Goal: Task Accomplishment & Management: Complete application form

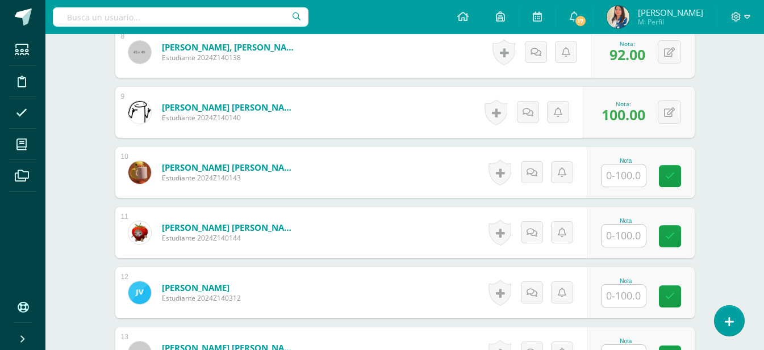
scroll to position [817, 0]
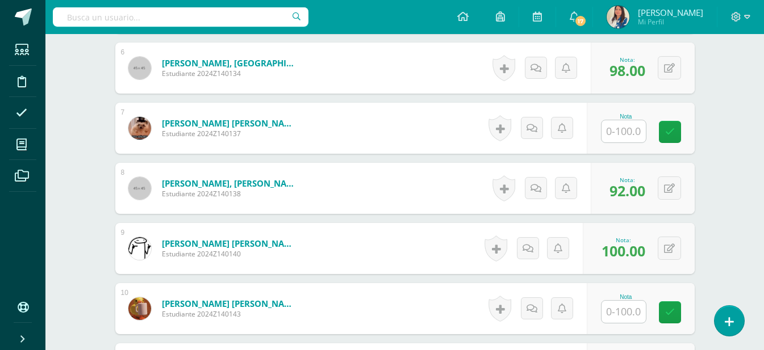
click at [633, 124] on input "text" at bounding box center [624, 131] width 44 height 22
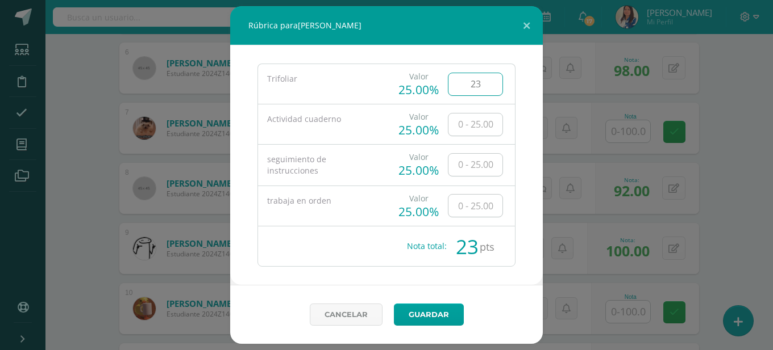
type input "23"
type input "24"
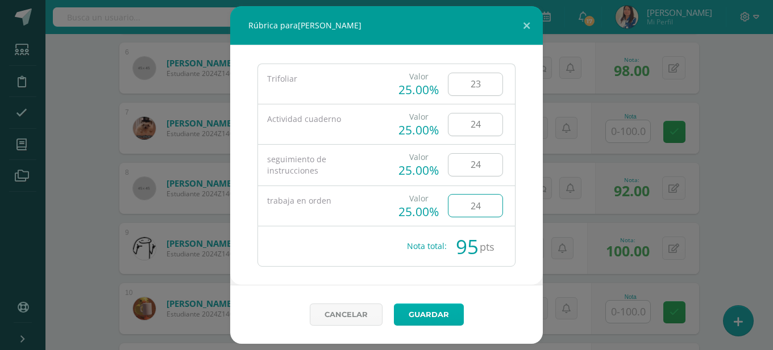
type input "24"
click at [423, 315] on link "Guardar" at bounding box center [429, 315] width 70 height 22
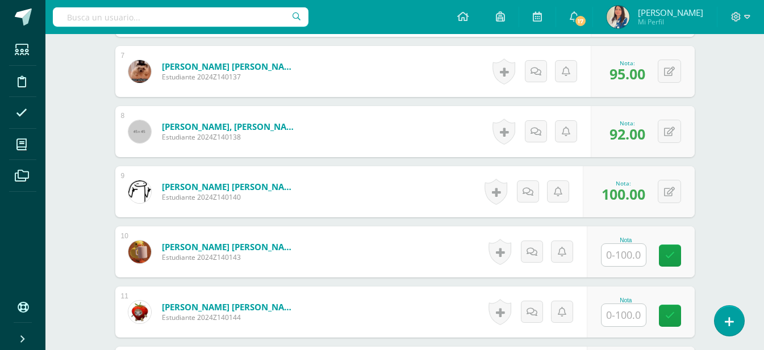
scroll to position [1045, 0]
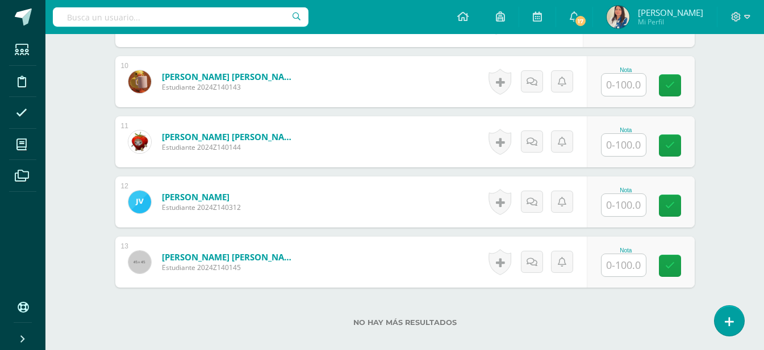
click at [641, 254] on input "text" at bounding box center [624, 265] width 44 height 22
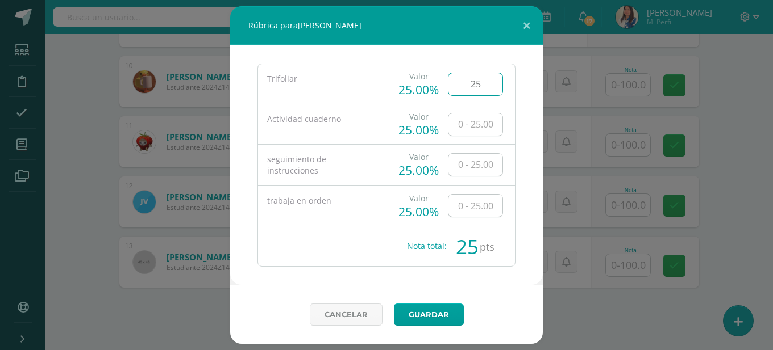
type input "25"
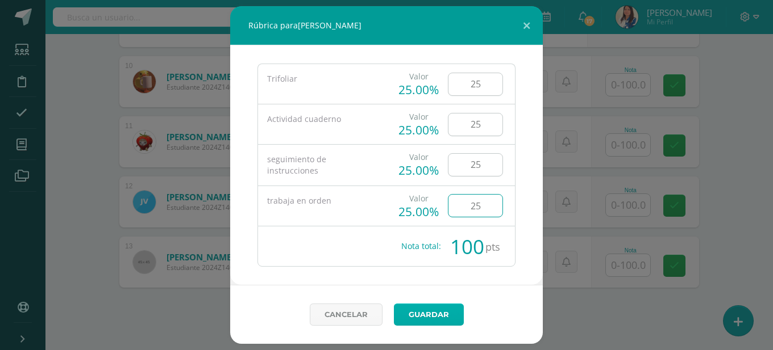
type input "25"
click at [443, 315] on link "Guardar" at bounding box center [429, 315] width 70 height 22
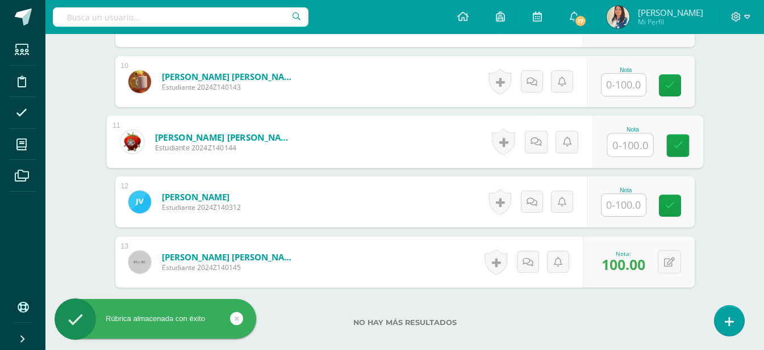
click at [635, 134] on input "text" at bounding box center [629, 145] width 45 height 23
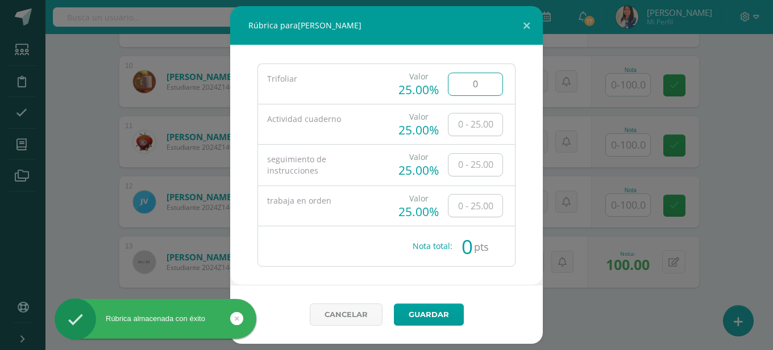
type input "0"
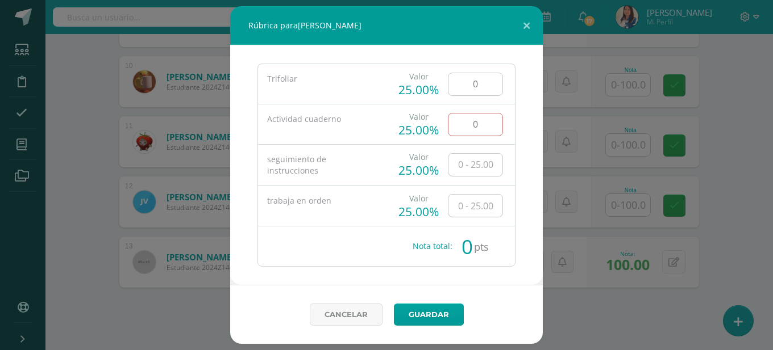
type input "0"
click at [436, 319] on link "Guardar" at bounding box center [429, 315] width 70 height 22
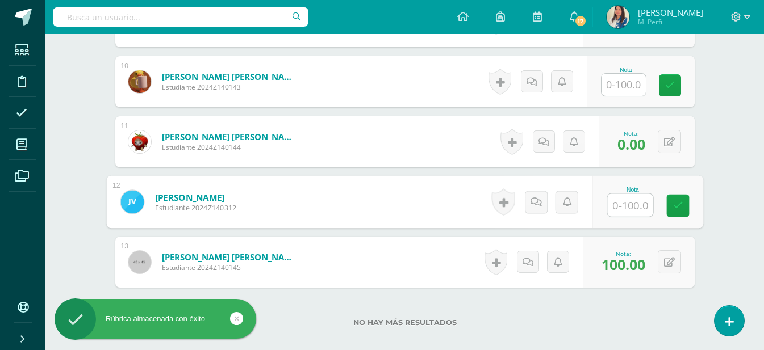
click at [631, 201] on input "text" at bounding box center [629, 205] width 45 height 23
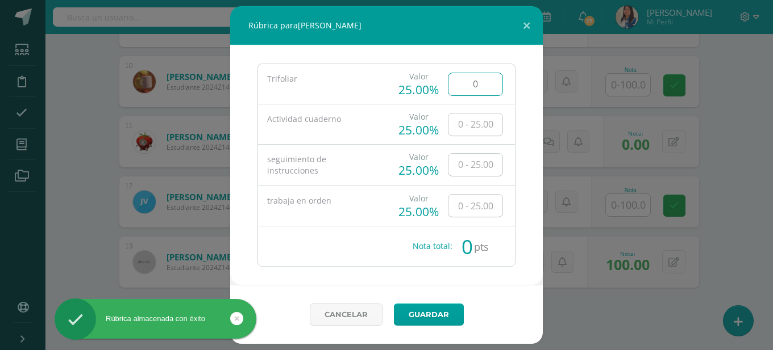
type input "0"
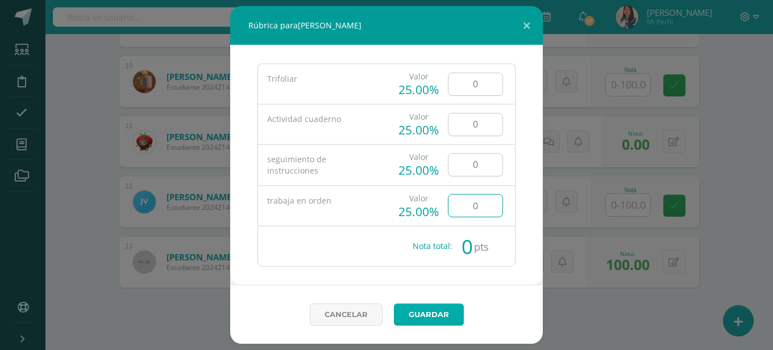
type input "0"
click at [437, 316] on link "Guardar" at bounding box center [429, 315] width 70 height 22
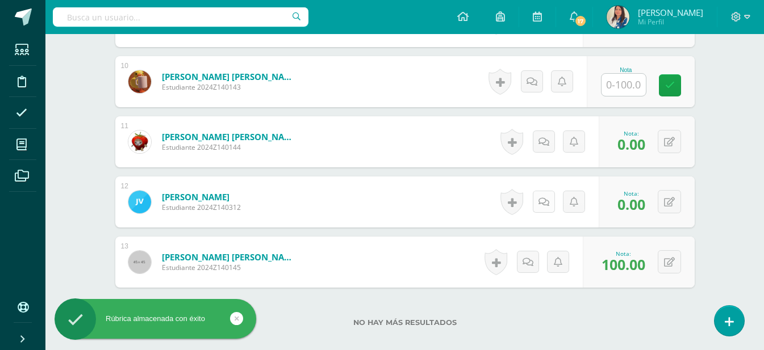
click at [541, 198] on icon at bounding box center [543, 203] width 11 height 10
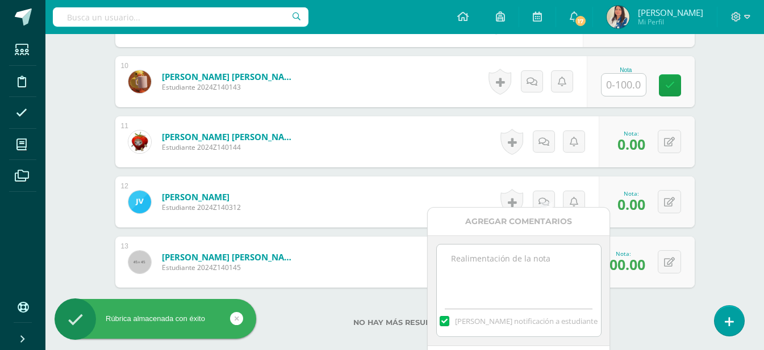
click at [489, 268] on textarea at bounding box center [519, 273] width 164 height 57
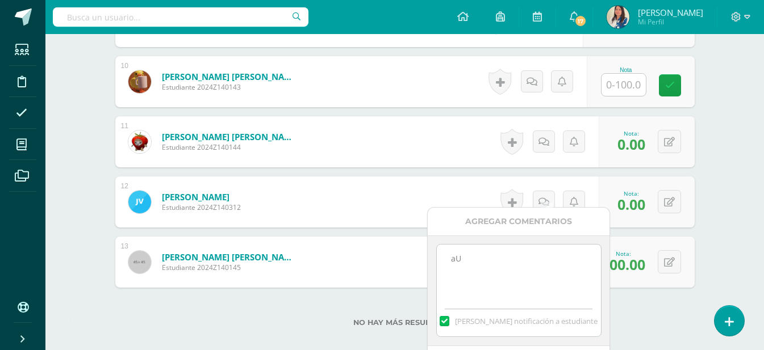
type textarea "a"
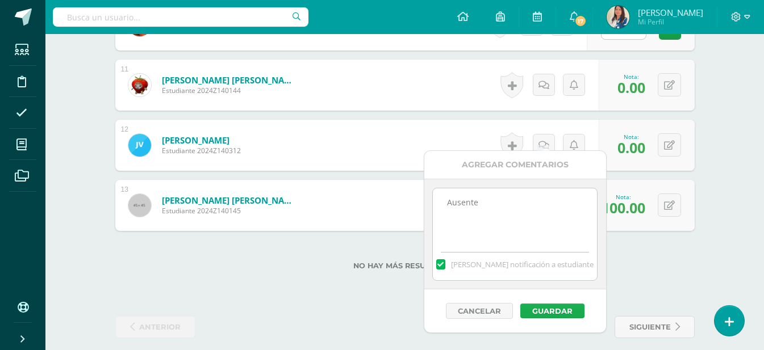
type textarea "Ausente"
click at [546, 307] on button "Guardar" at bounding box center [552, 311] width 64 height 15
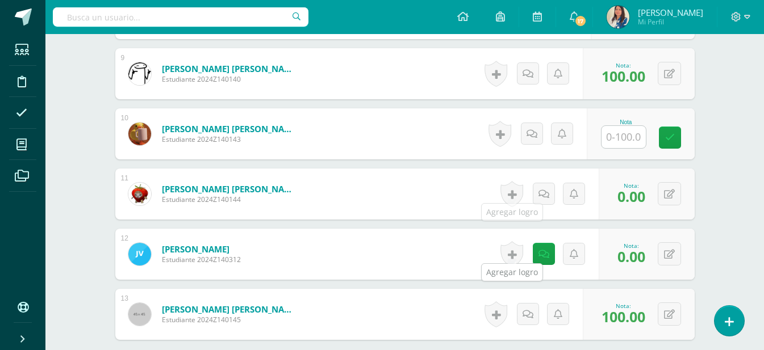
scroll to position [988, 0]
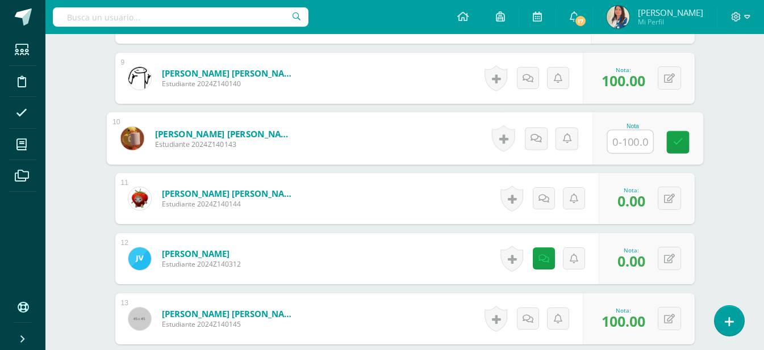
click at [617, 131] on input "text" at bounding box center [629, 142] width 45 height 23
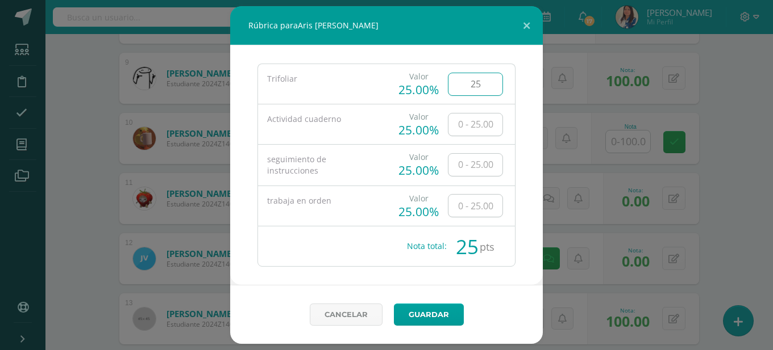
type input "25"
type input "2"
type input "25"
click at [486, 126] on input "2" at bounding box center [475, 125] width 54 height 22
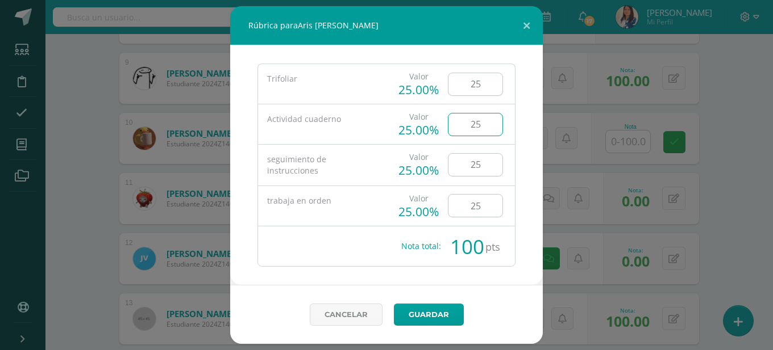
type input "25"
click at [462, 298] on div "Perfil de estudiante: --------- ae432b3d-36f2-4e25-8134-79756d42efd9 2024Z14031…" at bounding box center [386, 315] width 312 height 59
click at [443, 322] on link "Guardar" at bounding box center [429, 315] width 70 height 22
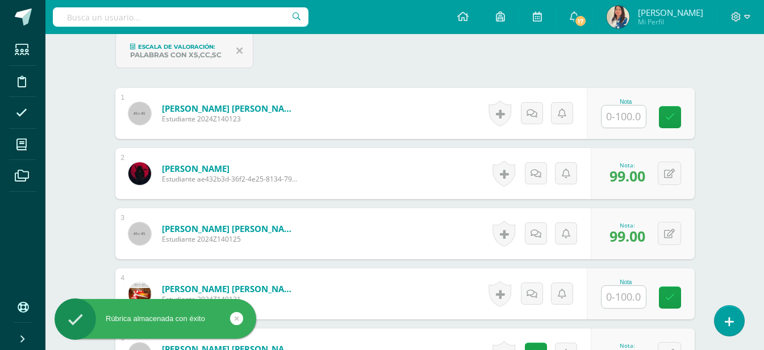
scroll to position [533, 0]
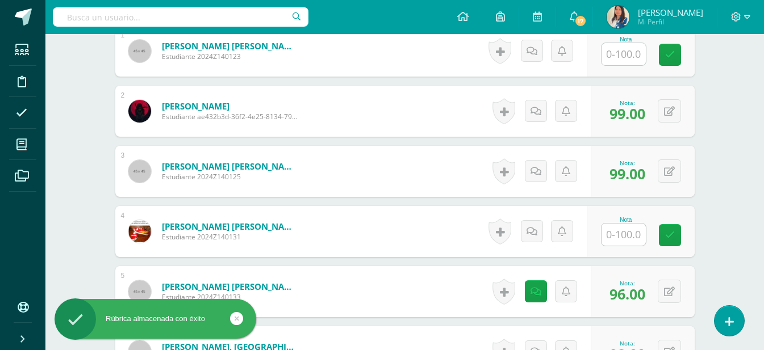
click at [630, 227] on input "text" at bounding box center [624, 235] width 44 height 22
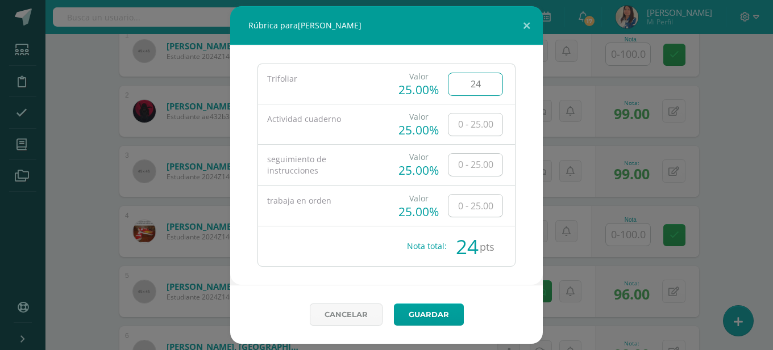
type input "24"
type input "25"
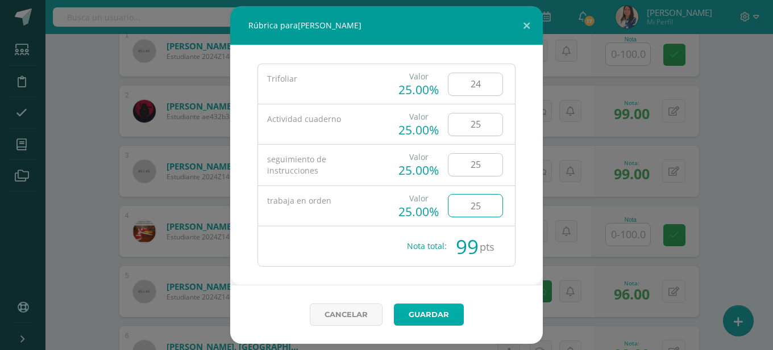
type input "25"
click at [436, 308] on link "Guardar" at bounding box center [429, 315] width 70 height 22
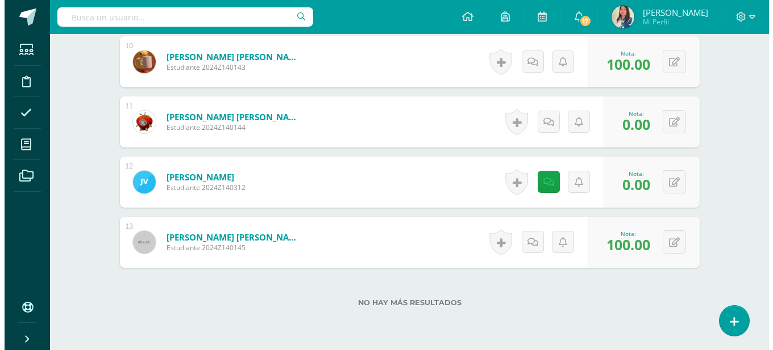
scroll to position [1045, 0]
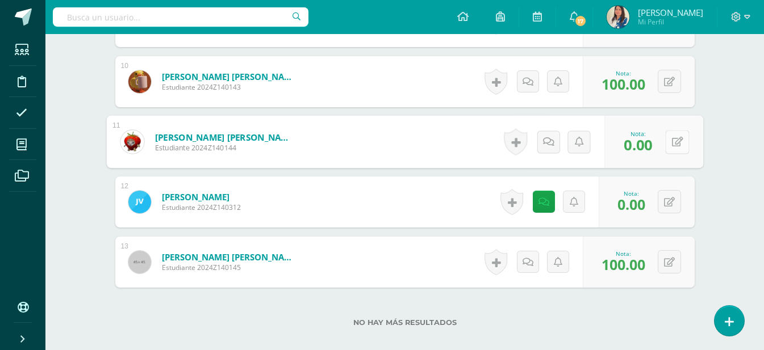
click at [663, 130] on div "0 [GEOGRAPHIC_DATA] Logros obtenidos Aún no hay logros agregados Nota: 0.00" at bounding box center [653, 142] width 99 height 53
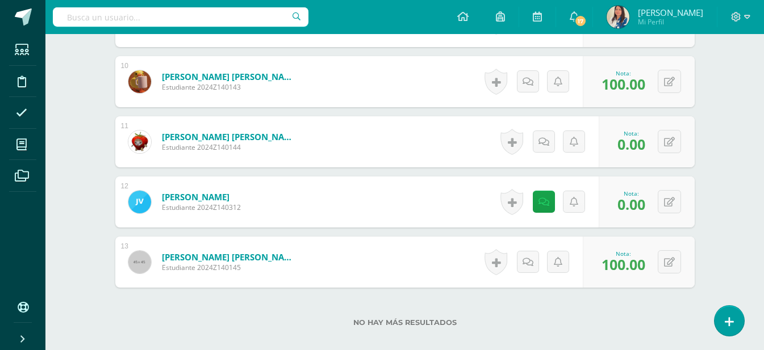
click at [631, 138] on span "0.00" at bounding box center [631, 144] width 28 height 19
click at [673, 137] on icon at bounding box center [669, 142] width 11 height 10
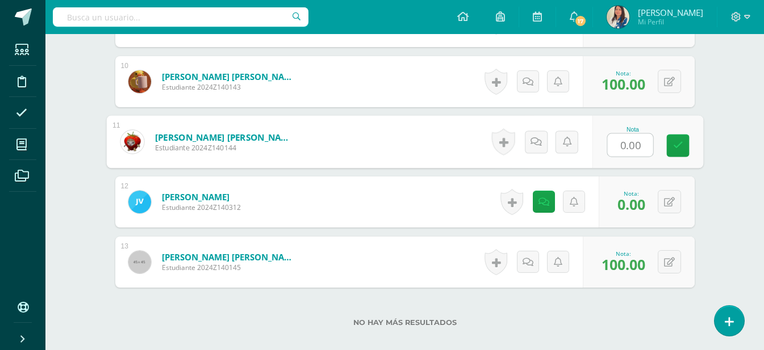
click at [627, 134] on input "0.00" at bounding box center [629, 145] width 45 height 23
type input "0"
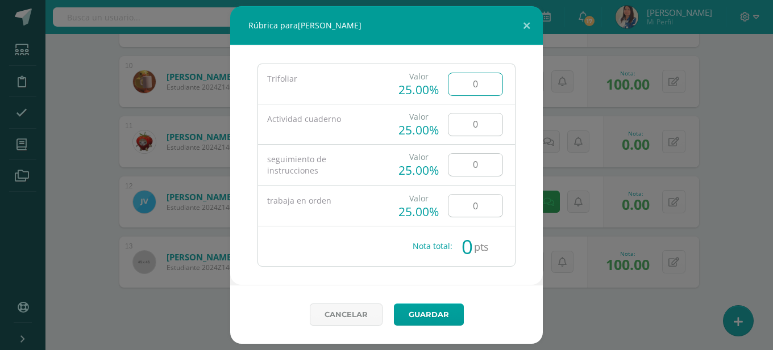
drag, startPoint x: 479, startPoint y: 84, endPoint x: 412, endPoint y: 83, distance: 67.0
click at [412, 83] on div "Valor 25.00% 0" at bounding box center [450, 84] width 119 height 40
type input "25"
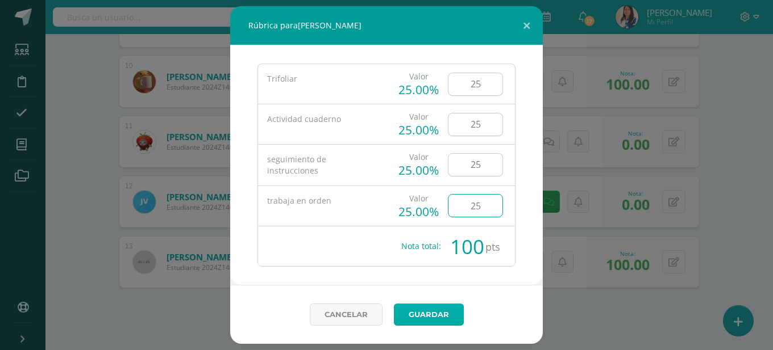
type input "25"
click at [419, 310] on link "Guardar" at bounding box center [429, 315] width 70 height 22
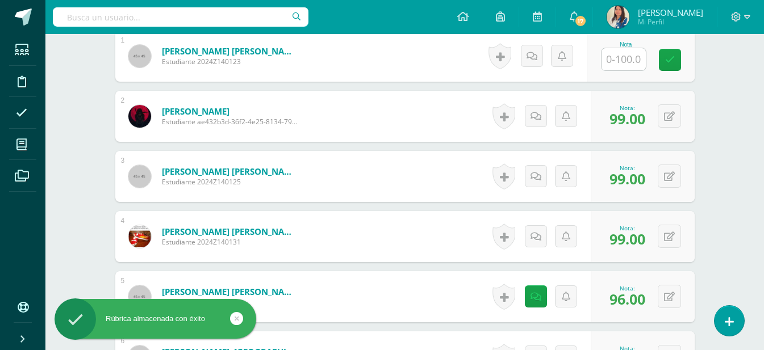
scroll to position [420, 0]
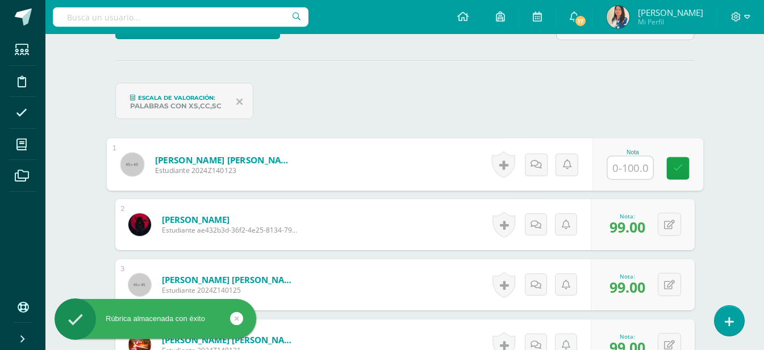
click at [610, 157] on input "text" at bounding box center [629, 168] width 45 height 23
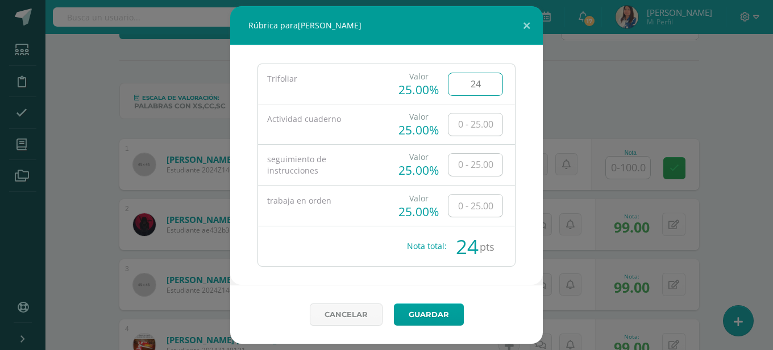
type input "24"
type input "25"
type input "24"
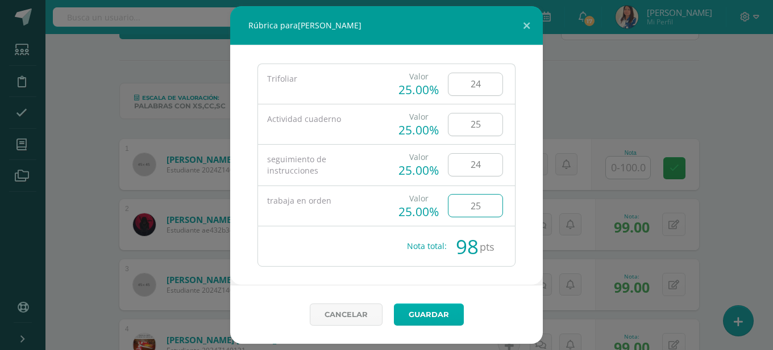
type input "25"
click at [449, 308] on link "Guardar" at bounding box center [429, 315] width 70 height 22
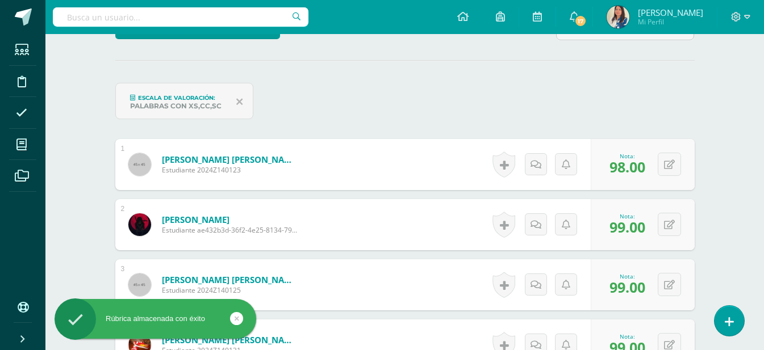
scroll to position [193, 0]
